Goal: Entertainment & Leisure: Consume media (video, audio)

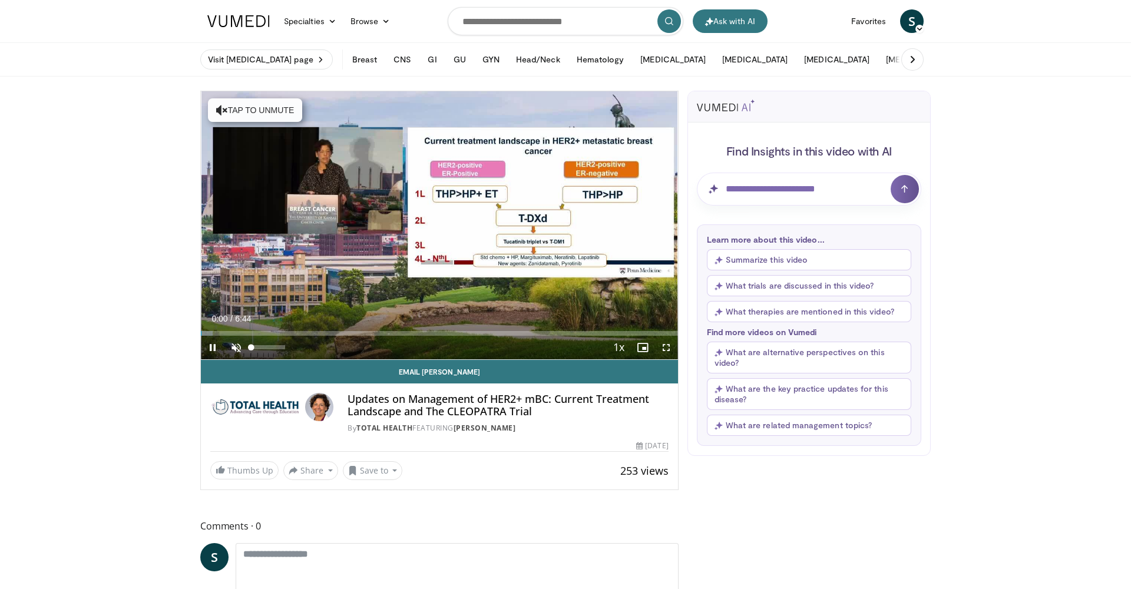
click at [237, 345] on span "Video Player" at bounding box center [237, 348] width 24 height 24
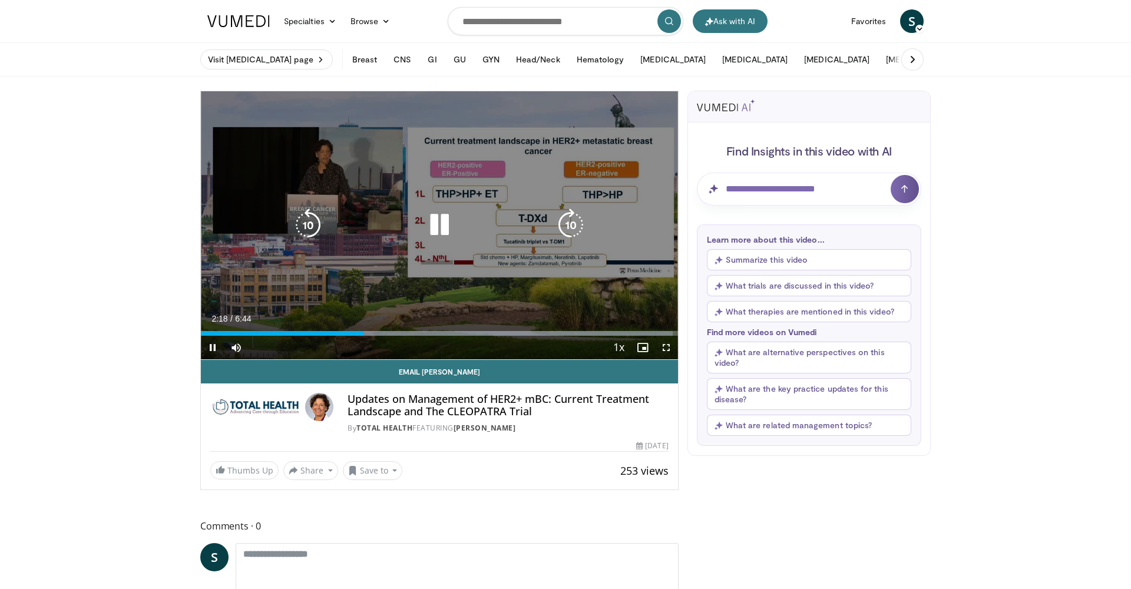
click at [441, 226] on icon "Video Player" at bounding box center [439, 225] width 33 height 33
click at [430, 226] on icon "Video Player" at bounding box center [439, 225] width 33 height 33
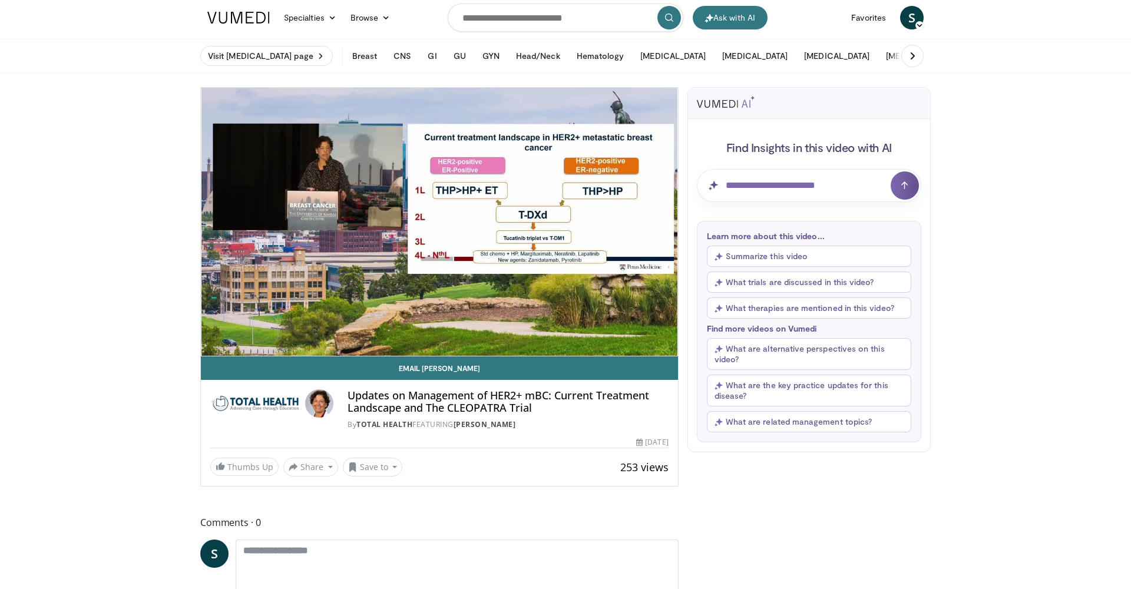
scroll to position [4, 0]
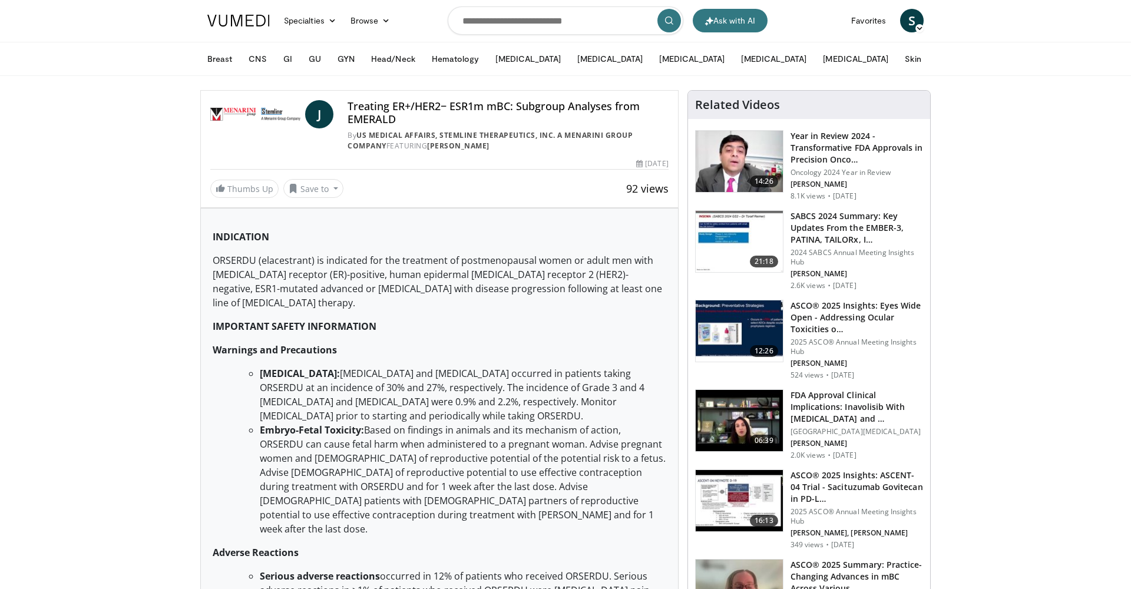
scroll to position [1, 0]
